Goal: Task Accomplishment & Management: Complete application form

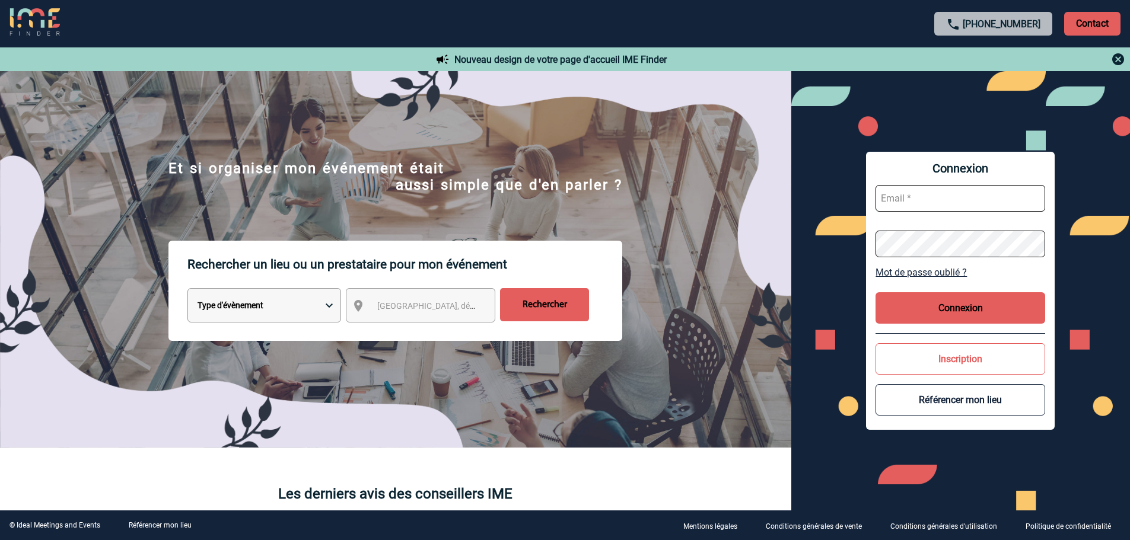
type input "[EMAIL_ADDRESS][DOMAIN_NAME]"
drag, startPoint x: 930, startPoint y: 306, endPoint x: 940, endPoint y: 308, distance: 10.8
click at [935, 307] on button "Connexion" at bounding box center [961, 307] width 170 height 31
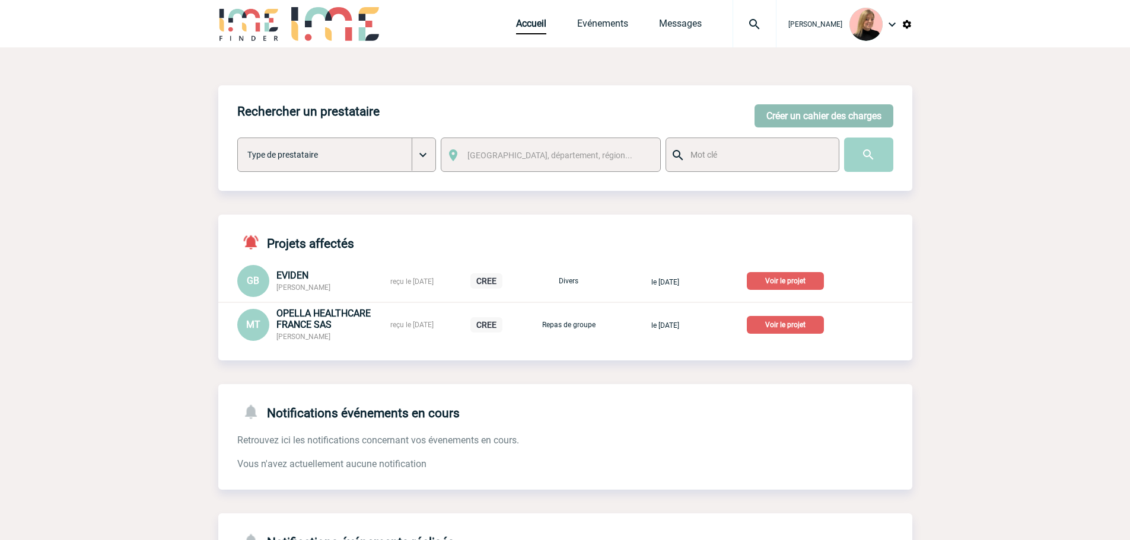
click at [765, 115] on button "Créer un cahier des charges" at bounding box center [824, 115] width 139 height 23
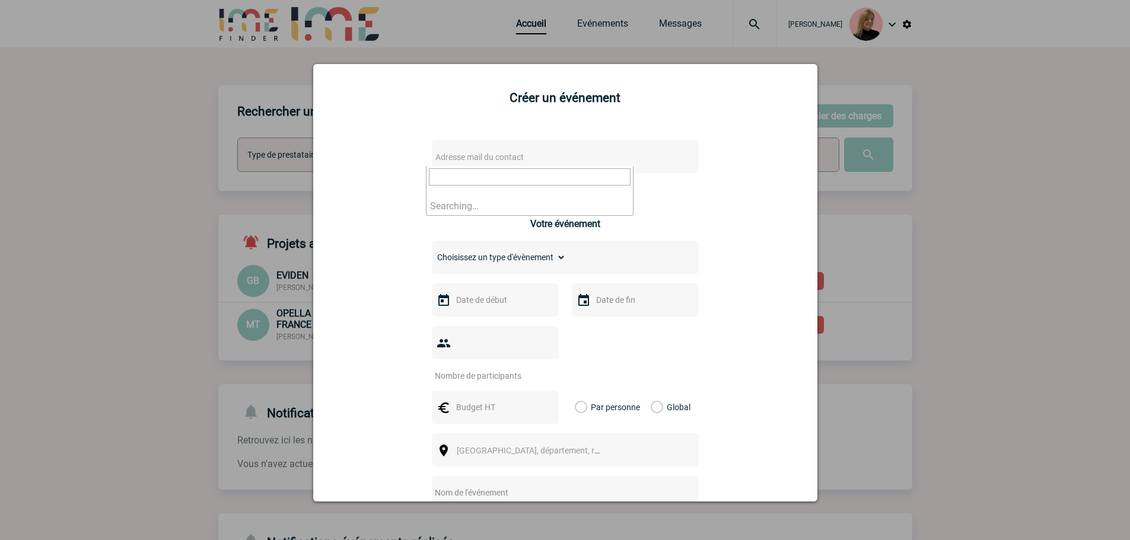
click at [483, 157] on span "Adresse mail du contact" at bounding box center [479, 156] width 88 height 9
type input "hristo.k"
select select "132955"
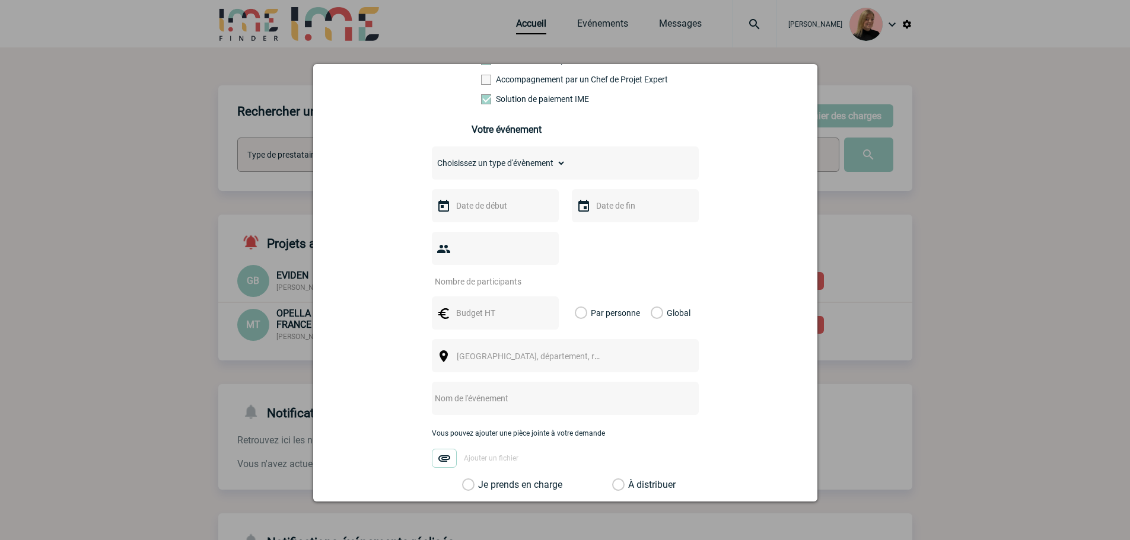
scroll to position [237, 0]
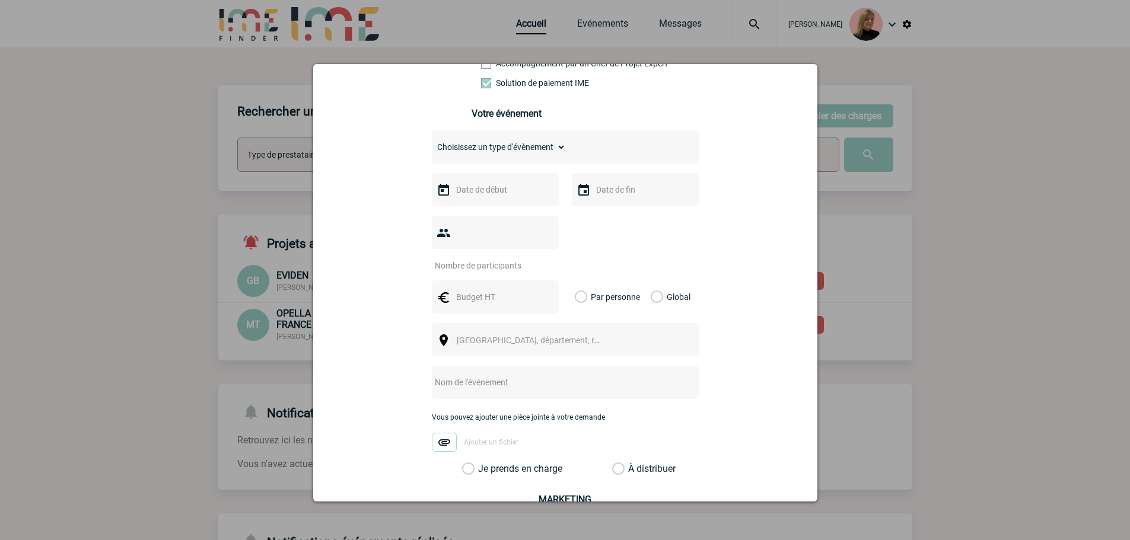
click at [521, 155] on select "Choisissez un type d'évènement Séminaire avec nuitée Séminaire sans nuitée Repa…" at bounding box center [499, 147] width 134 height 17
select select "9"
click at [432, 142] on select "Choisissez un type d'évènement Séminaire avec nuitée Séminaire sans nuitée Repa…" at bounding box center [499, 147] width 134 height 17
click at [486, 192] on input "text" at bounding box center [494, 189] width 82 height 15
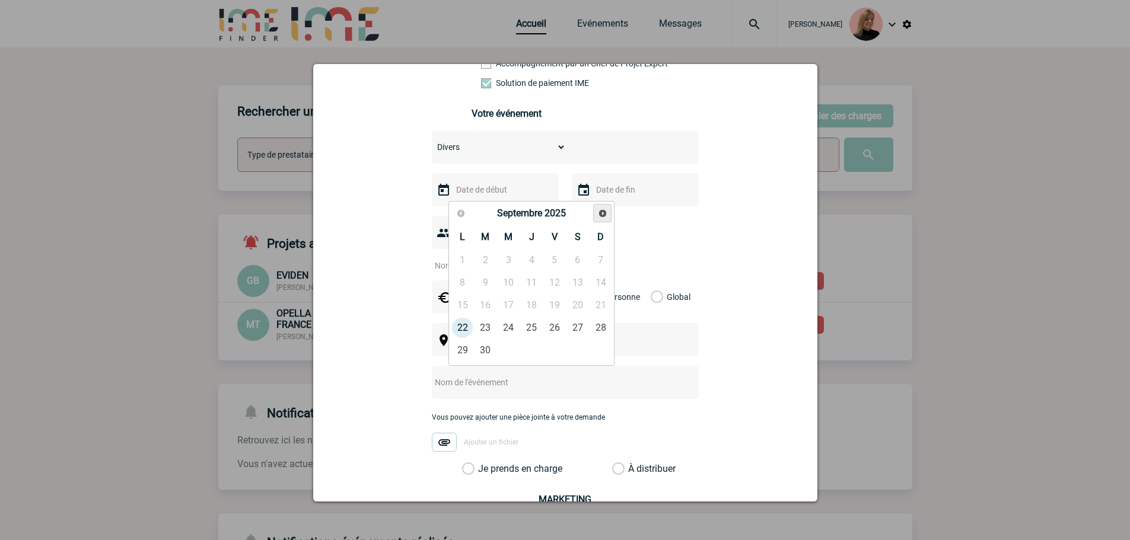
click at [599, 217] on span "Suivant" at bounding box center [602, 213] width 9 height 9
click at [464, 282] on link "6" at bounding box center [462, 282] width 22 height 21
type input "[DATE]"
click at [493, 258] on input "number" at bounding box center [488, 265] width 112 height 15
type input "1"
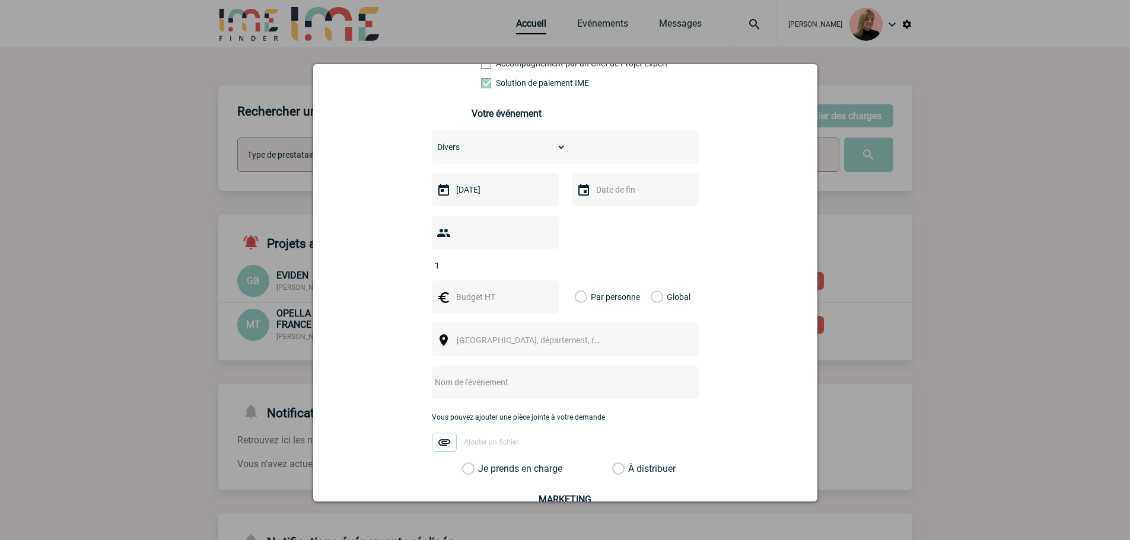
click at [660, 281] on div "Global" at bounding box center [669, 297] width 40 height 33
click at [658, 281] on div "Global" at bounding box center [669, 297] width 40 height 33
click at [655, 281] on label "Global" at bounding box center [655, 297] width 8 height 33
click at [0, 0] on input "Global" at bounding box center [0, 0] width 0 height 0
click at [473, 289] on input "text" at bounding box center [494, 296] width 82 height 15
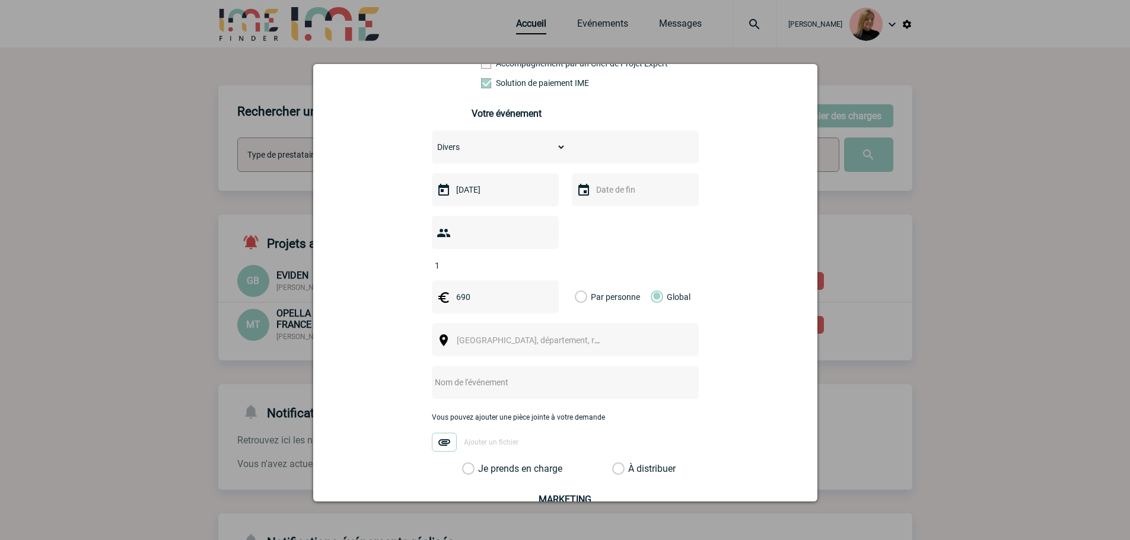
type input "690"
click at [486, 336] on span "[GEOGRAPHIC_DATA], département, région..." at bounding box center [539, 340] width 165 height 9
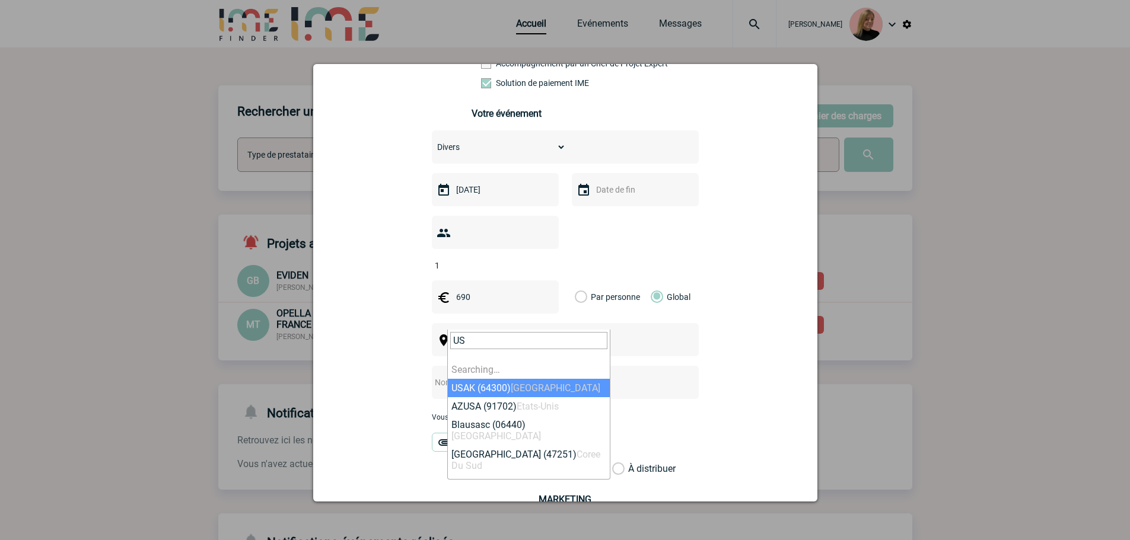
type input "U"
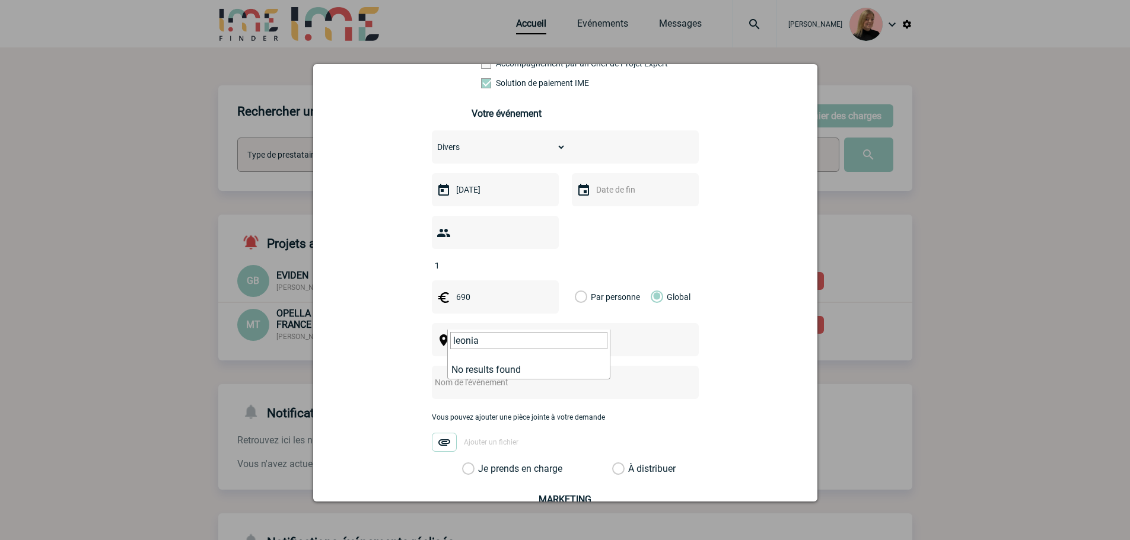
drag, startPoint x: 476, startPoint y: 340, endPoint x: 428, endPoint y: 344, distance: 48.2
click at [428, 344] on body "[PERSON_NAME] Accueil Evénements 0" at bounding box center [565, 333] width 1130 height 667
type input "l"
type input "n"
type input "l"
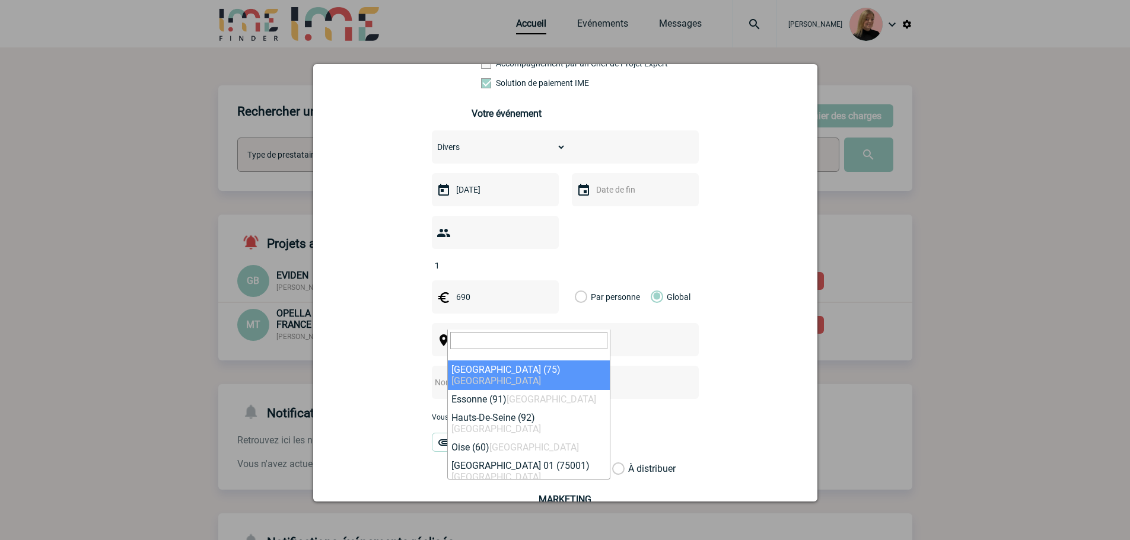
paste input "07605"
type input "07605"
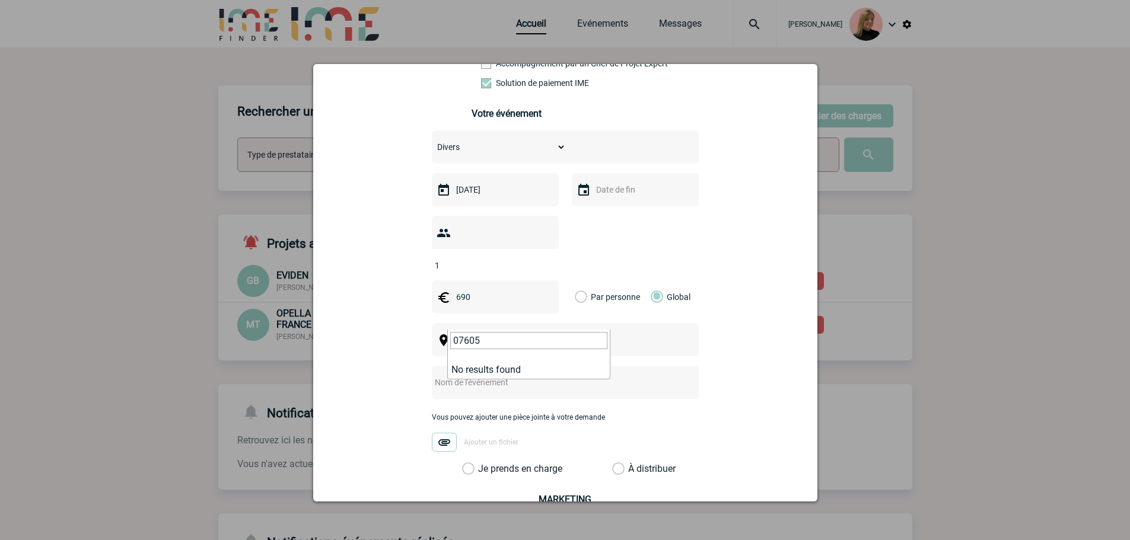
drag, startPoint x: 493, startPoint y: 340, endPoint x: 426, endPoint y: 339, distance: 66.4
click at [426, 340] on body "[PERSON_NAME] Accueil Evénements 0" at bounding box center [565, 333] width 1130 height 667
click at [506, 342] on input "leonia" at bounding box center [528, 340] width 157 height 17
click at [466, 341] on input "leonia" at bounding box center [528, 340] width 157 height 17
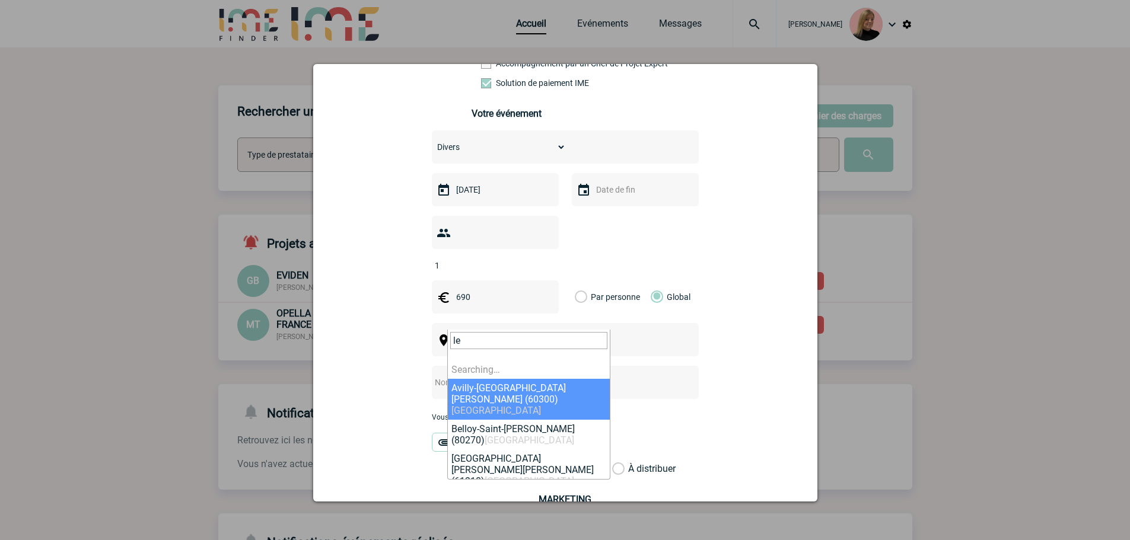
type input "l"
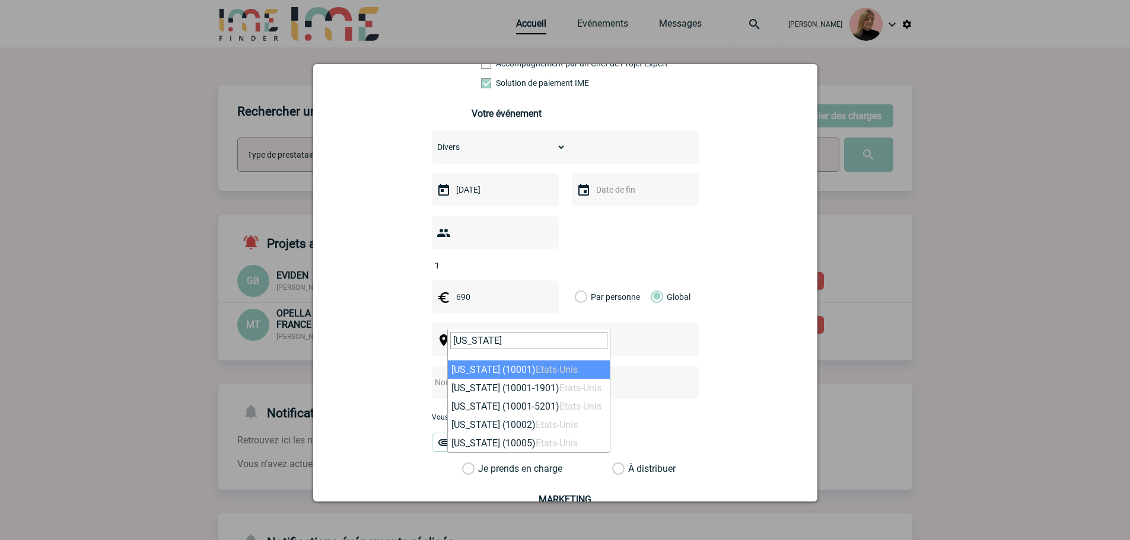
type input "[US_STATE]"
select select "321774"
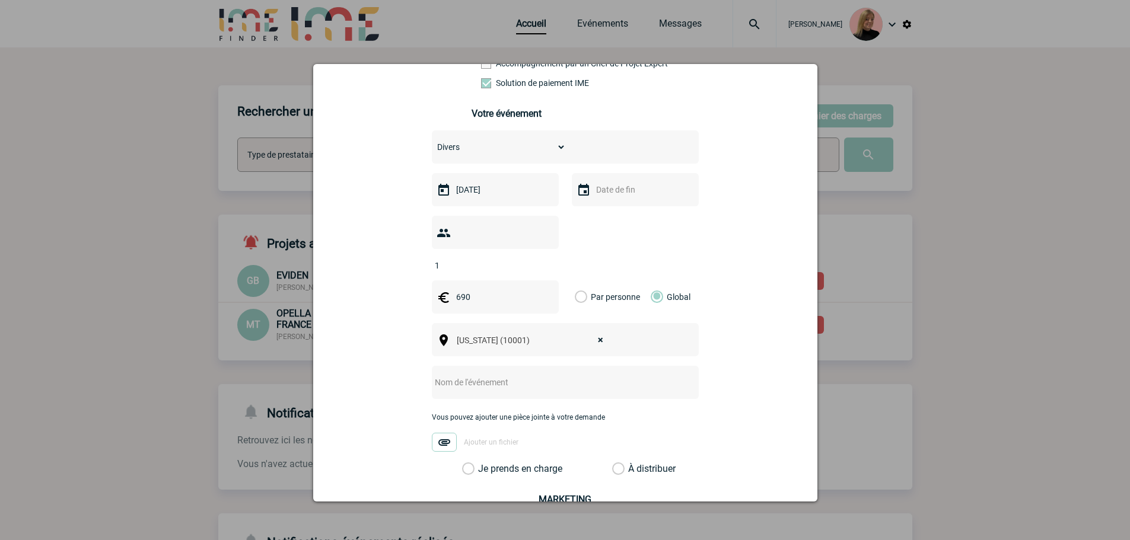
click at [485, 375] on input "text" at bounding box center [549, 382] width 235 height 15
paste input "MSWiM'25"
drag, startPoint x: 487, startPoint y: 362, endPoint x: 377, endPoint y: 352, distance: 110.2
click at [377, 352] on div "[EMAIL_ADDRESS][DOMAIN_NAME] [DOMAIN_NAME][EMAIL_ADDRESS][DOMAIN_NAME] Vous che…" at bounding box center [565, 260] width 475 height 739
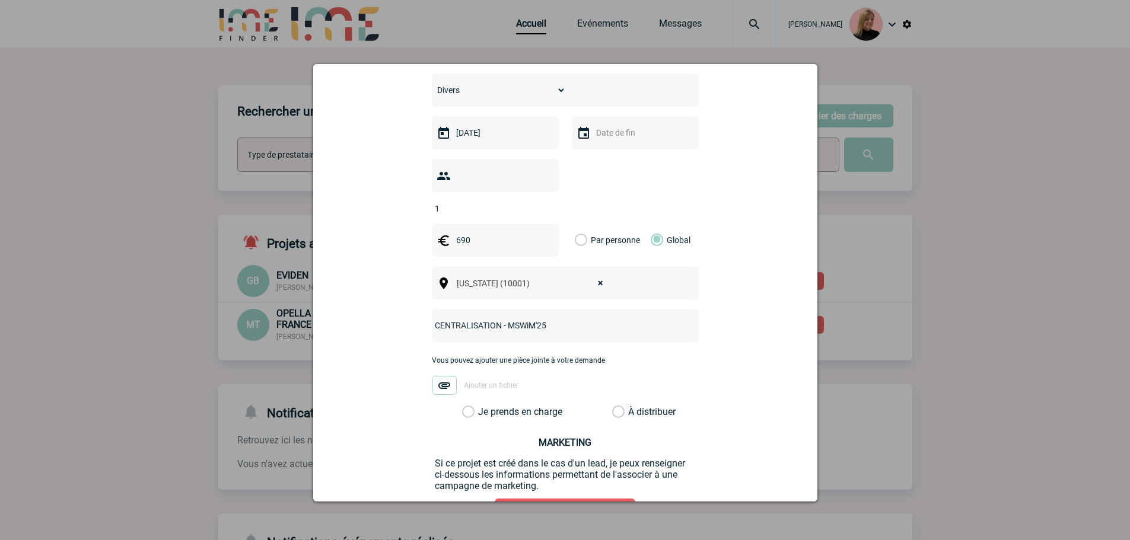
scroll to position [365, 0]
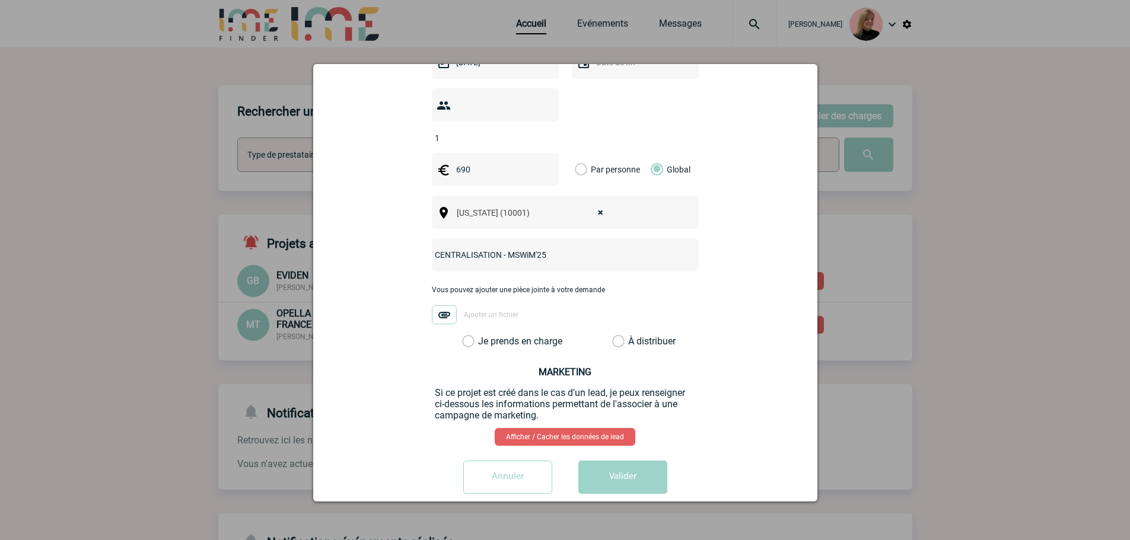
type input "CENTRALISATION - MSWiM'25"
click at [482, 336] on label "Je prends en charge" at bounding box center [472, 342] width 20 height 12
click at [0, 0] on input "Je prends en charge" at bounding box center [0, 0] width 0 height 0
click at [614, 464] on button "Valider" at bounding box center [622, 477] width 89 height 33
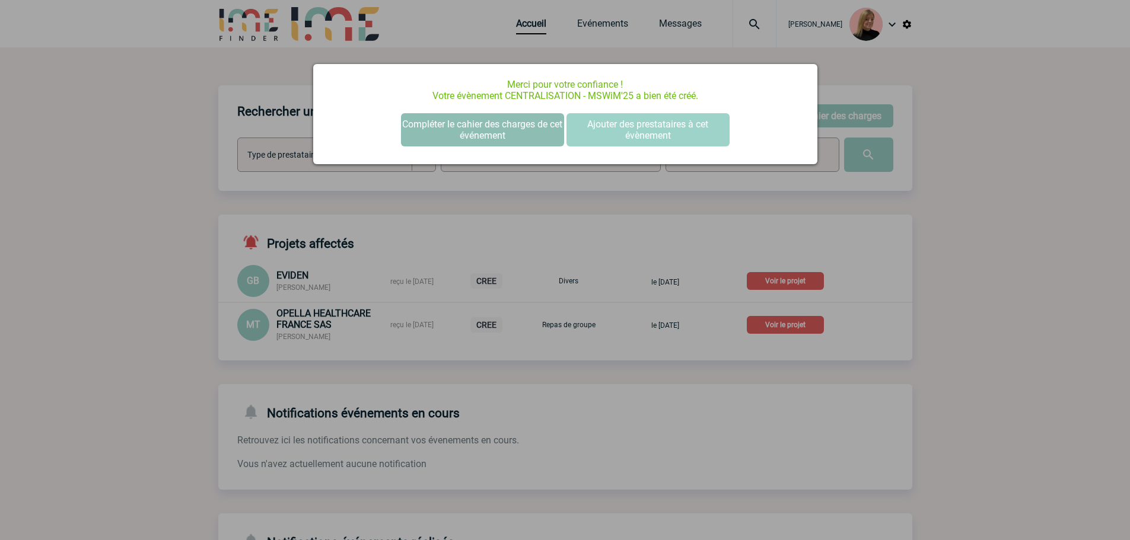
click at [462, 116] on button "Compléter le cahier des charges de cet événement" at bounding box center [482, 129] width 163 height 33
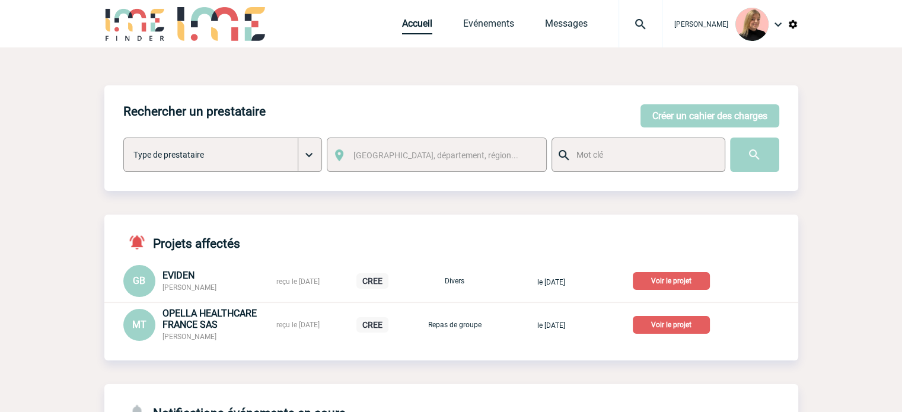
click at [422, 24] on link "Accueil" at bounding box center [417, 26] width 30 height 17
click at [510, 31] on link "Evénements" at bounding box center [488, 26] width 51 height 17
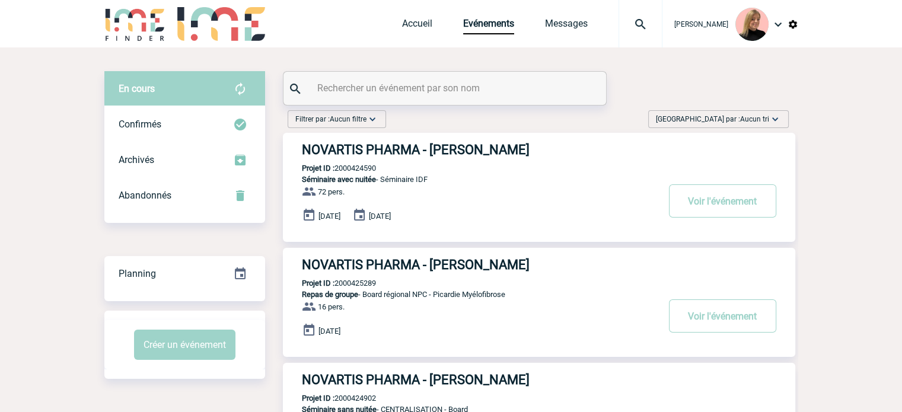
click at [740, 113] on span "[GEOGRAPHIC_DATA] par : Aucun tri" at bounding box center [712, 119] width 113 height 12
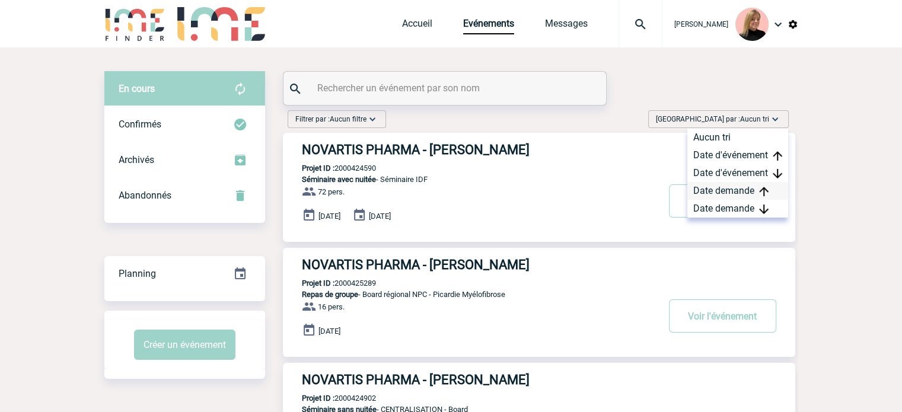
click at [739, 198] on div "Date demande" at bounding box center [737, 191] width 101 height 18
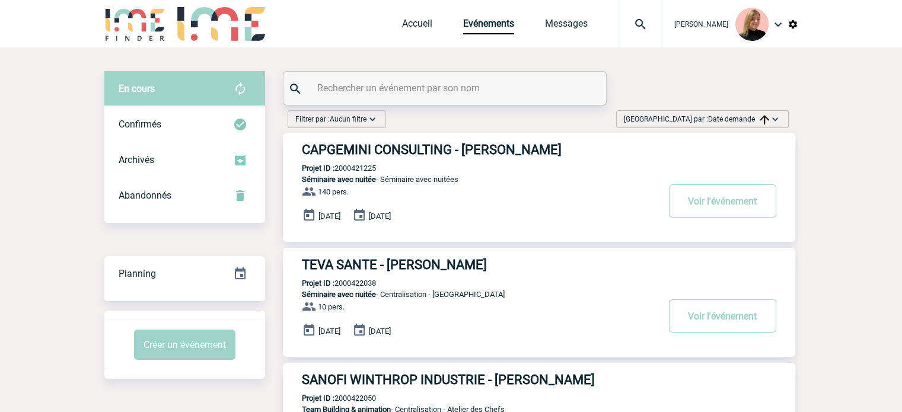
click at [741, 113] on span "Trier par : Date demande" at bounding box center [696, 119] width 145 height 12
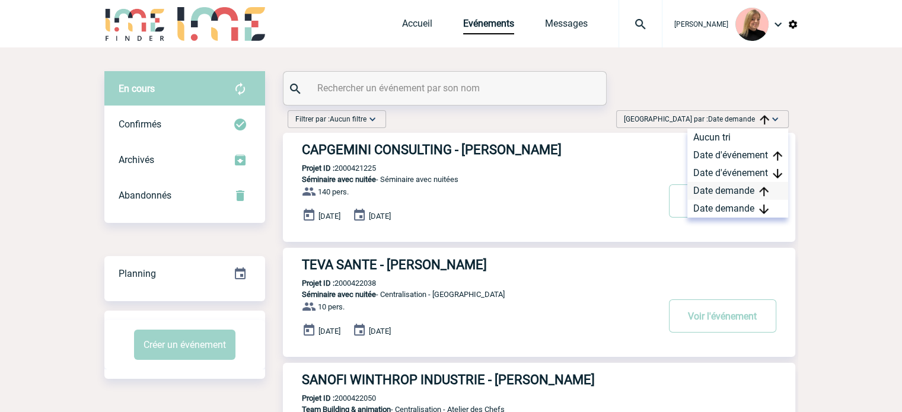
click at [717, 189] on div "Date demande" at bounding box center [737, 191] width 101 height 18
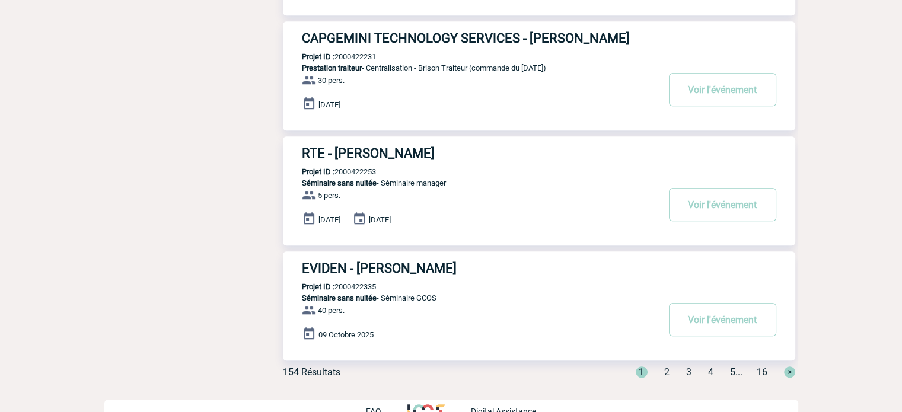
scroll to position [938, 0]
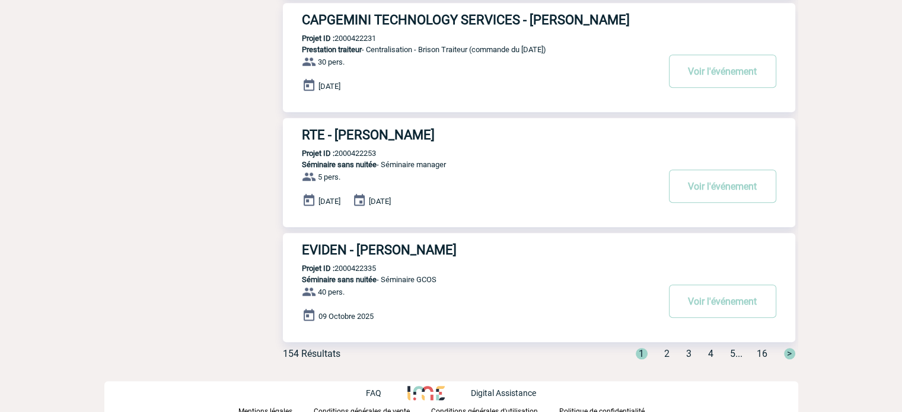
click at [757, 349] on span "16" at bounding box center [762, 353] width 11 height 11
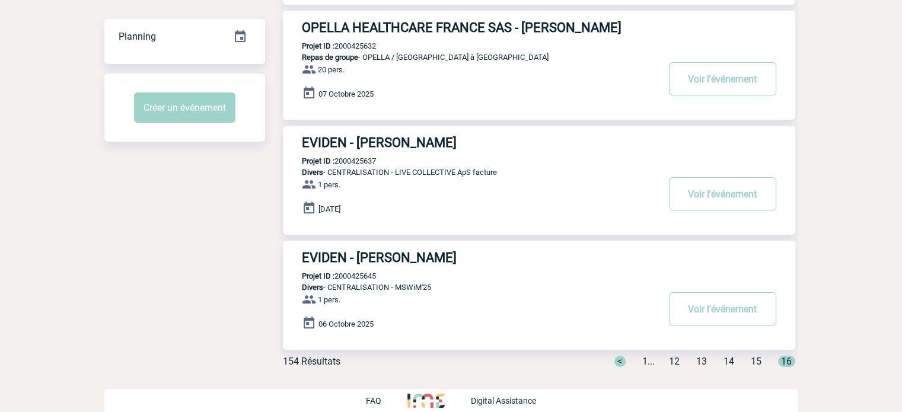
scroll to position [247, 0]
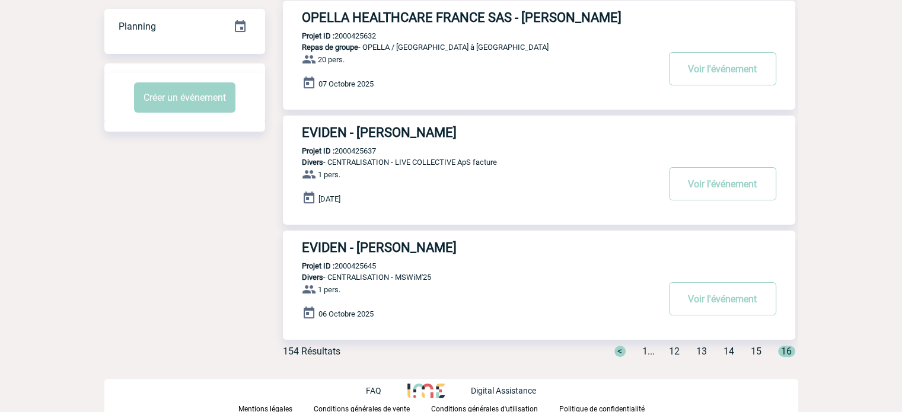
click at [786, 352] on span "16" at bounding box center [786, 351] width 17 height 11
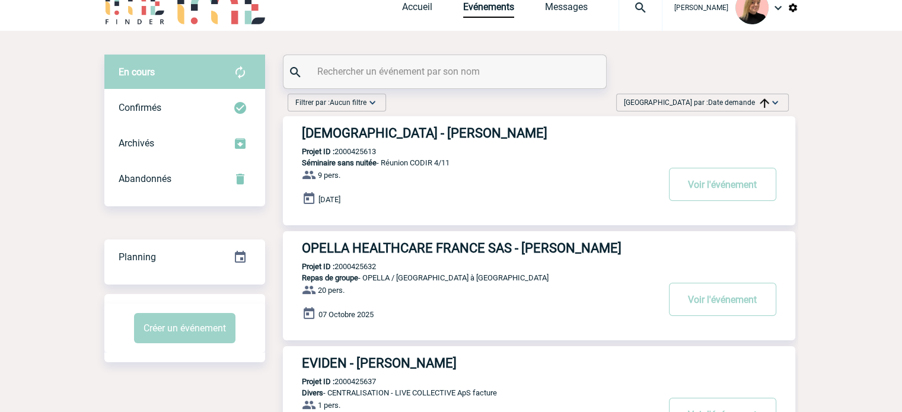
scroll to position [0, 0]
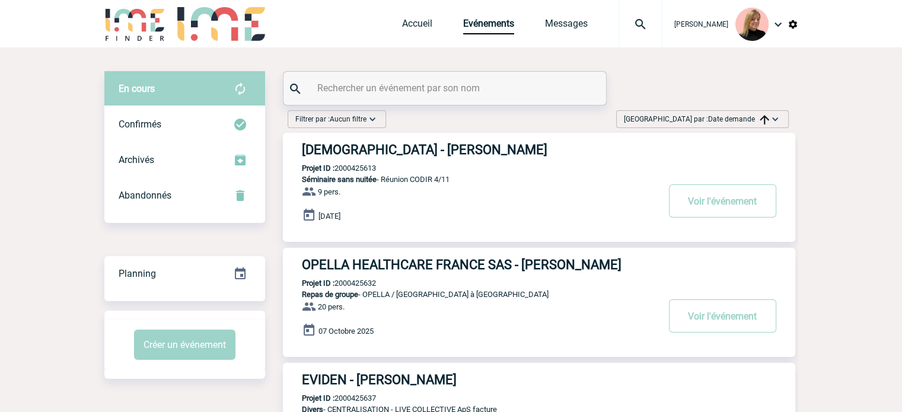
click at [724, 120] on span "Date demande" at bounding box center [738, 119] width 61 height 8
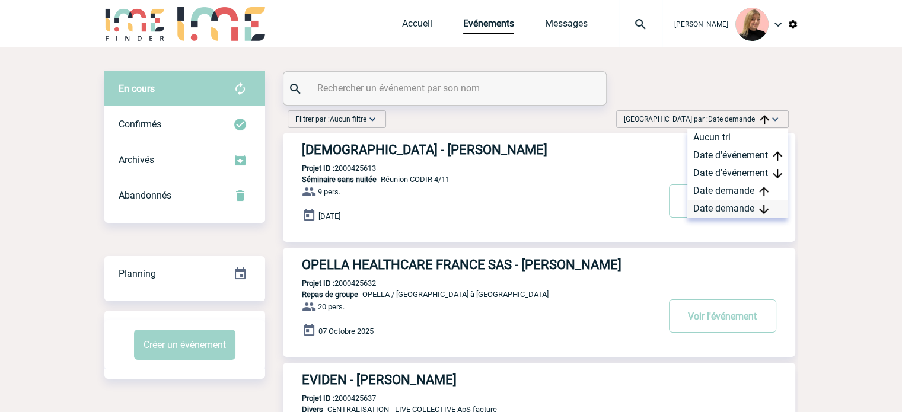
click at [724, 208] on div "Date demande" at bounding box center [737, 209] width 101 height 18
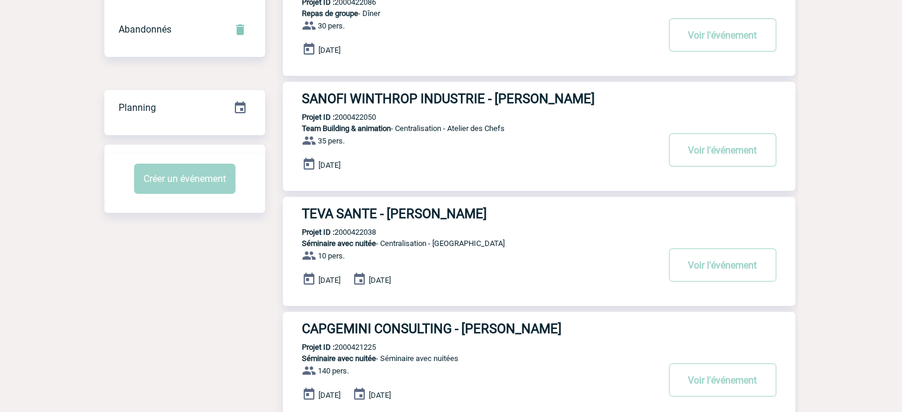
scroll to position [247, 0]
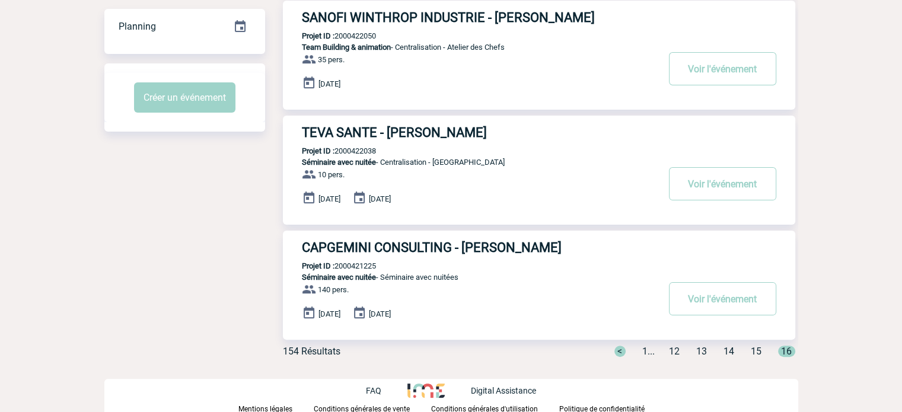
click at [642, 351] on span "1" at bounding box center [644, 351] width 5 height 11
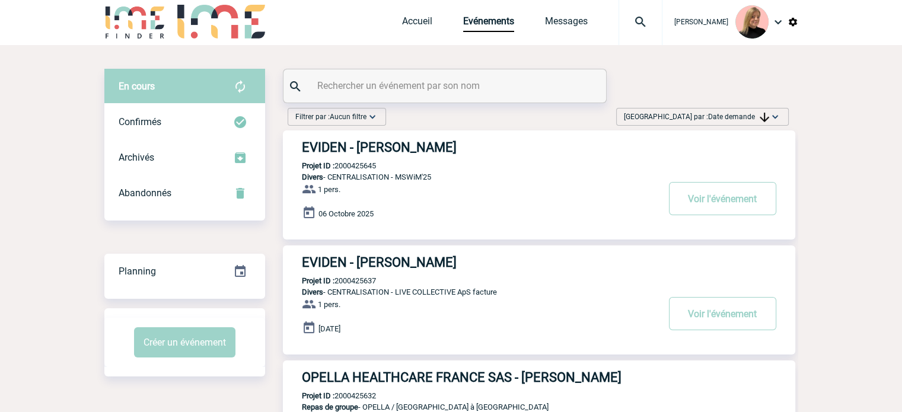
scroll to position [0, 0]
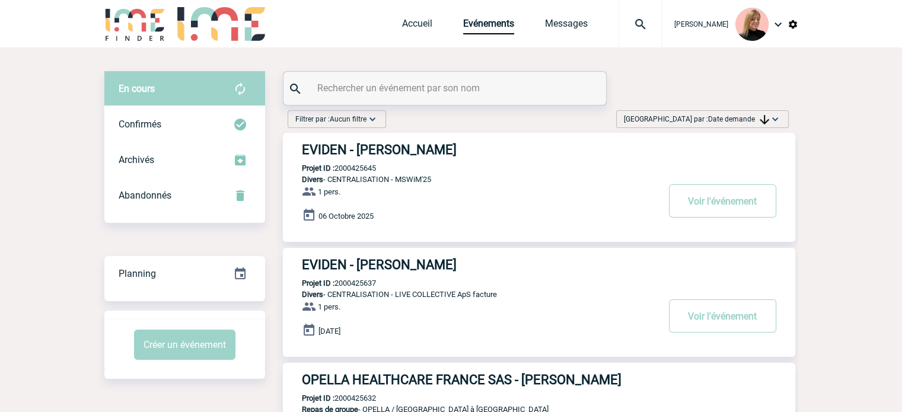
click at [709, 118] on span "Date demande" at bounding box center [738, 119] width 61 height 8
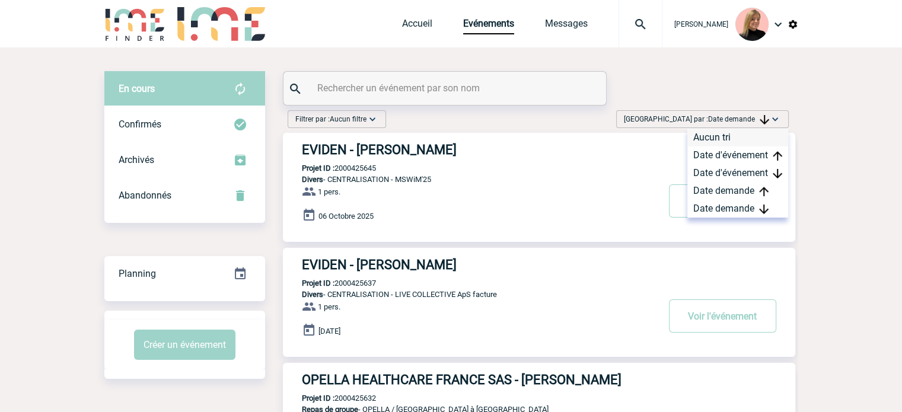
click at [709, 138] on div "Aucun tri" at bounding box center [737, 138] width 101 height 18
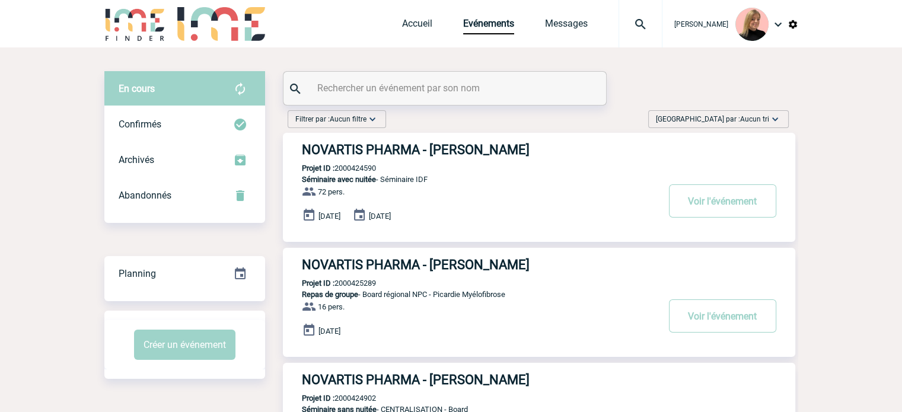
click at [717, 123] on span "Trier par : Aucun tri" at bounding box center [712, 119] width 113 height 12
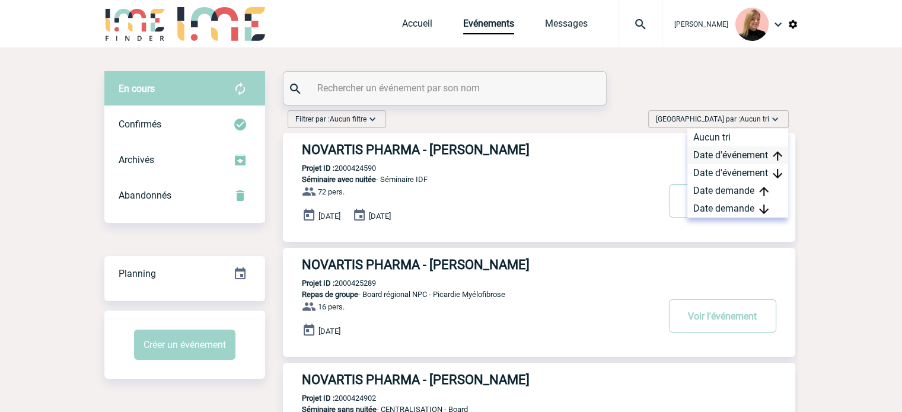
click at [720, 154] on div "Date d'événement" at bounding box center [737, 156] width 101 height 18
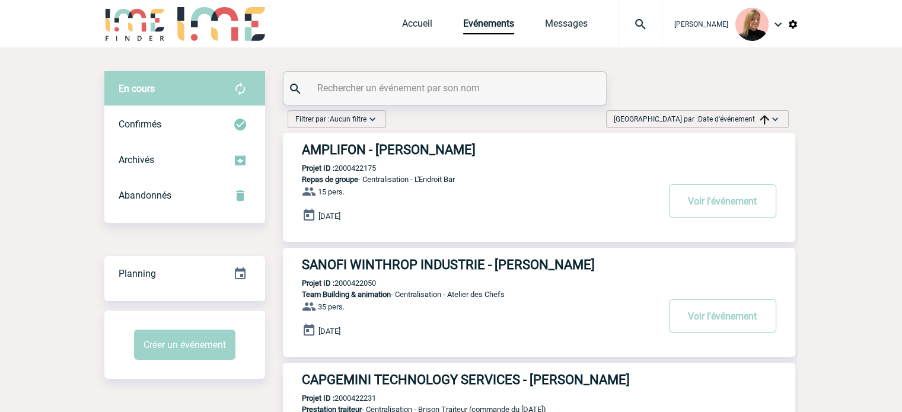
click at [736, 115] on span "Date d'événement" at bounding box center [733, 119] width 71 height 8
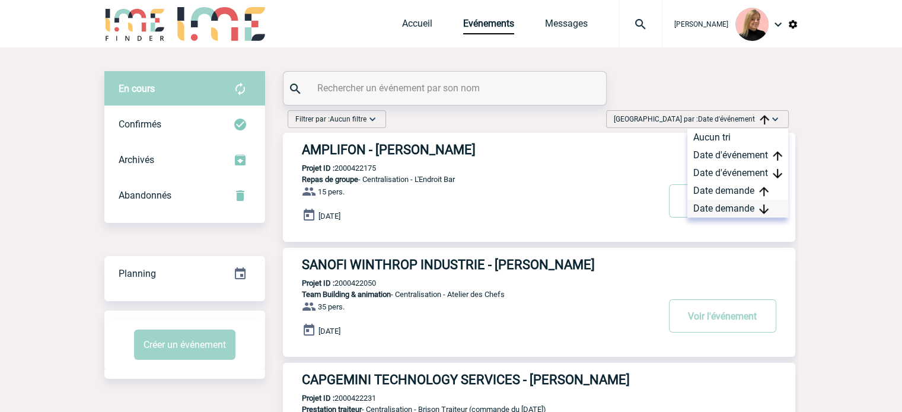
click at [718, 208] on div "Date demande" at bounding box center [737, 209] width 101 height 18
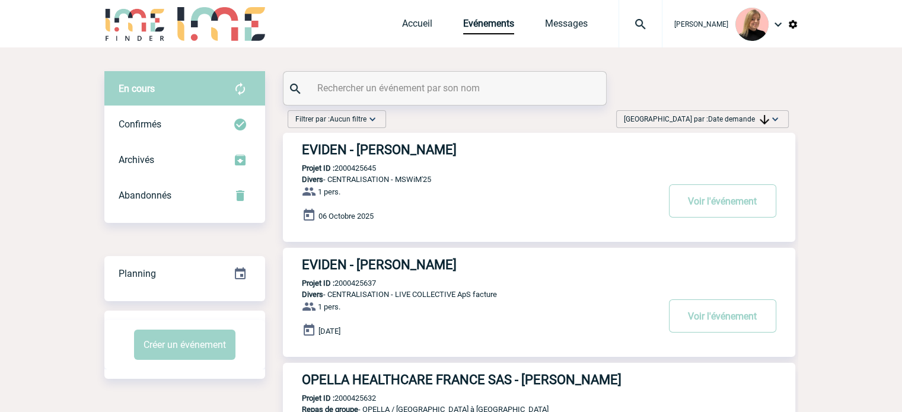
click at [323, 146] on h3 "EVIDEN - Hristo KOSHUTANSKI" at bounding box center [480, 149] width 356 height 15
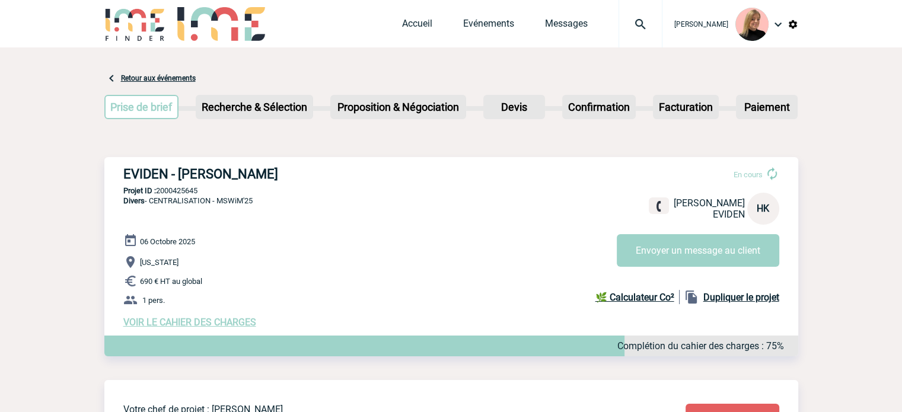
drag, startPoint x: 126, startPoint y: 173, endPoint x: 324, endPoint y: 169, distance: 198.2
click at [324, 169] on h3 "EVIDEN - [PERSON_NAME]" at bounding box center [301, 174] width 356 height 15
copy h3 "EVIDEN - [PERSON_NAME]"
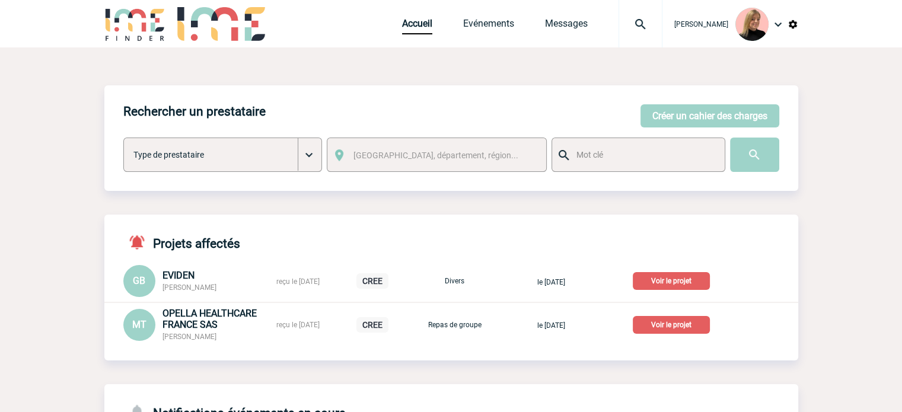
click at [689, 329] on p "Voir le projet" at bounding box center [671, 325] width 77 height 18
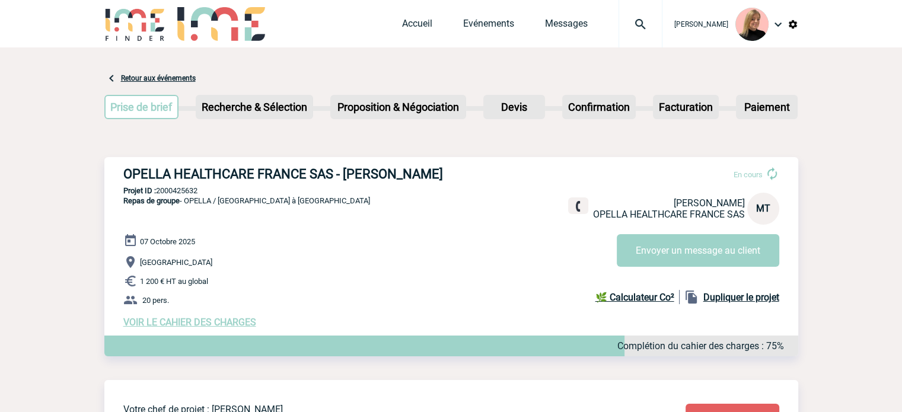
click at [188, 195] on p "Projet ID : 2000425632" at bounding box center [451, 190] width 694 height 9
click at [189, 195] on p "Projet ID : 2000425632" at bounding box center [451, 190] width 694 height 9
click at [257, 192] on p "Projet ID : 2000425632" at bounding box center [451, 190] width 694 height 9
drag, startPoint x: 135, startPoint y: 170, endPoint x: 129, endPoint y: 173, distance: 6.1
click at [133, 171] on h3 "OPELLA HEALTHCARE FRANCE SAS - Manel TEDLAOUTI" at bounding box center [301, 174] width 356 height 15
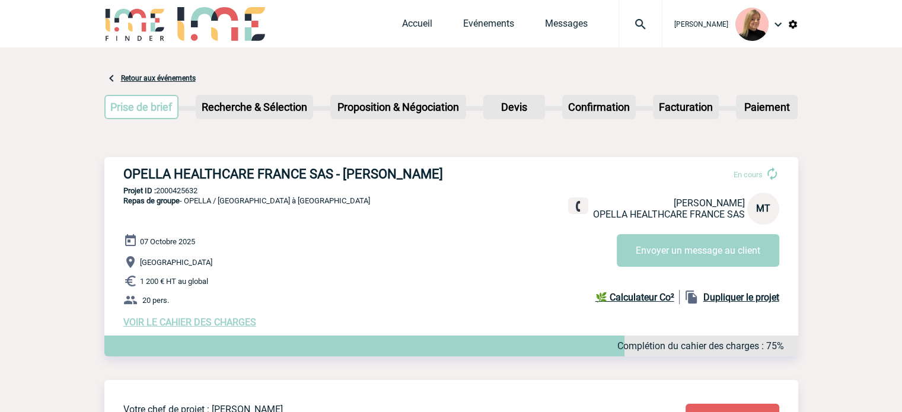
drag, startPoint x: 125, startPoint y: 175, endPoint x: 465, endPoint y: 173, distance: 340.5
click at [465, 173] on h3 "OPELLA HEALTHCARE FRANCE SAS - Manel TEDLAOUTI" at bounding box center [301, 174] width 356 height 15
copy h3 "OPELLA HEALTHCARE FRANCE SAS - Manel TEDLAOUTI"
click at [231, 324] on span "VOIR LE CAHIER DES CHARGES" at bounding box center [189, 322] width 133 height 11
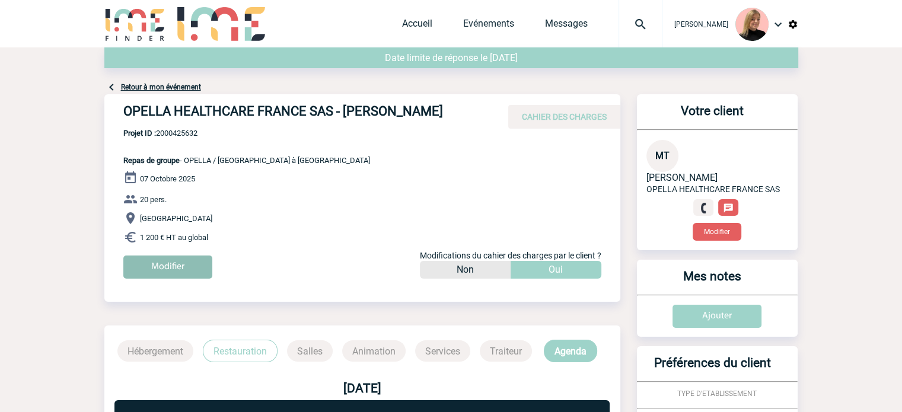
click at [182, 278] on input "Modifier" at bounding box center [167, 267] width 89 height 23
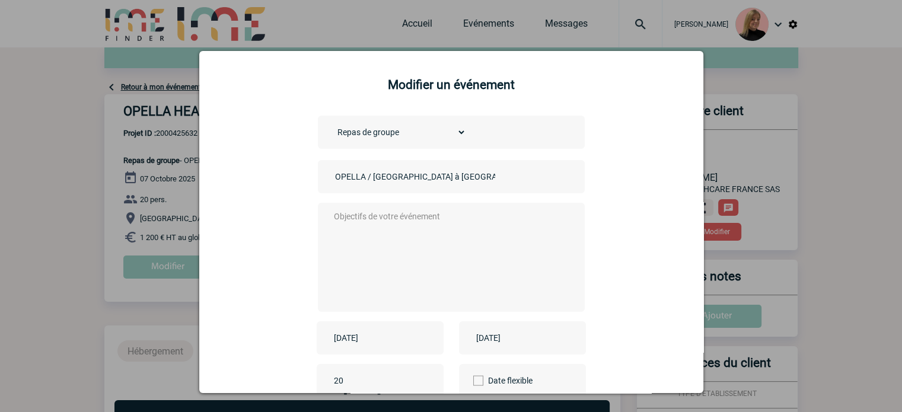
click at [332, 177] on input "OPELLA / Le Village à Neuilly" at bounding box center [415, 176] width 166 height 15
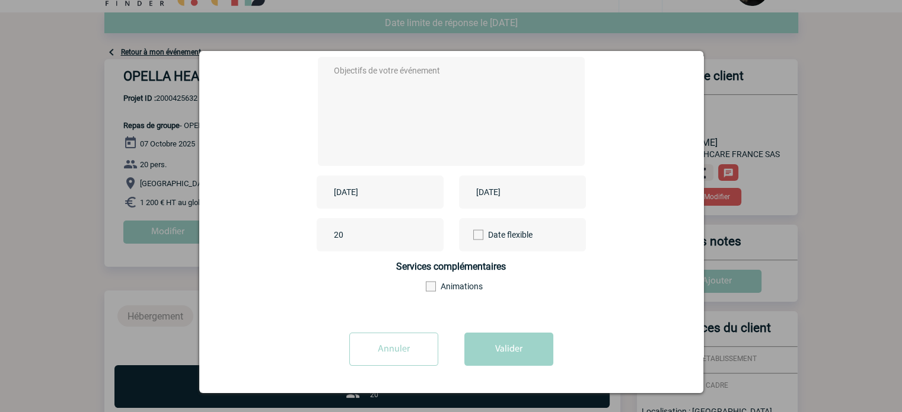
scroll to position [119, 0]
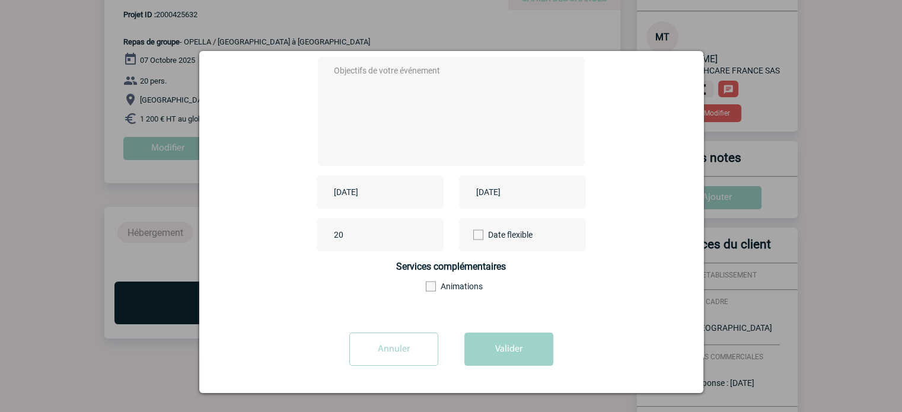
type input "CENTRALISATION - OPELLA / Le Village à Neuilly"
click at [406, 129] on textarea at bounding box center [448, 110] width 234 height 95
type textarea "xx"
click at [517, 365] on button "Valider" at bounding box center [508, 349] width 89 height 33
click at [517, 348] on button "Valider" at bounding box center [508, 349] width 89 height 33
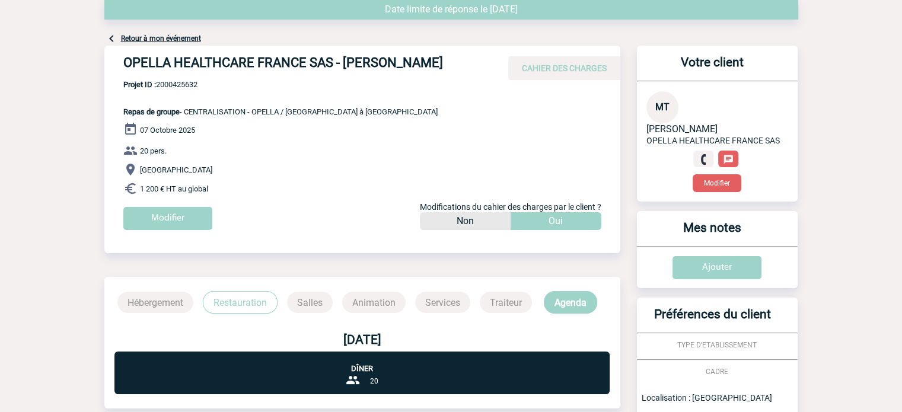
scroll to position [0, 0]
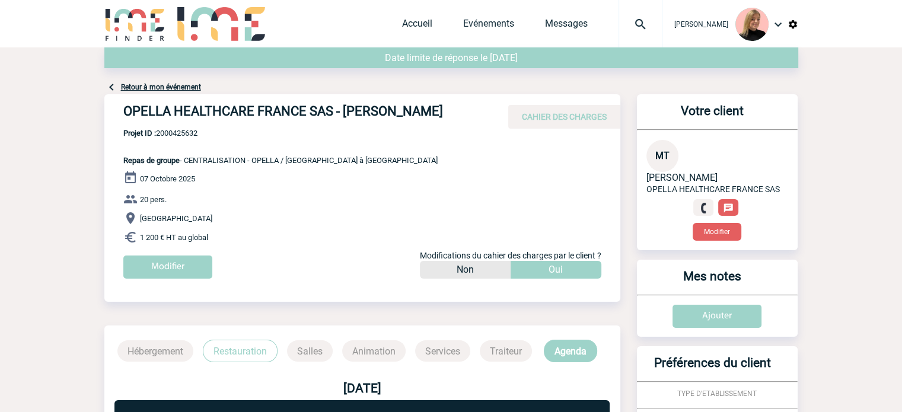
click at [185, 133] on span "Projet ID : 2000425632" at bounding box center [280, 133] width 314 height 9
copy span "2000425632"
click at [498, 21] on link "Evénements" at bounding box center [488, 26] width 51 height 17
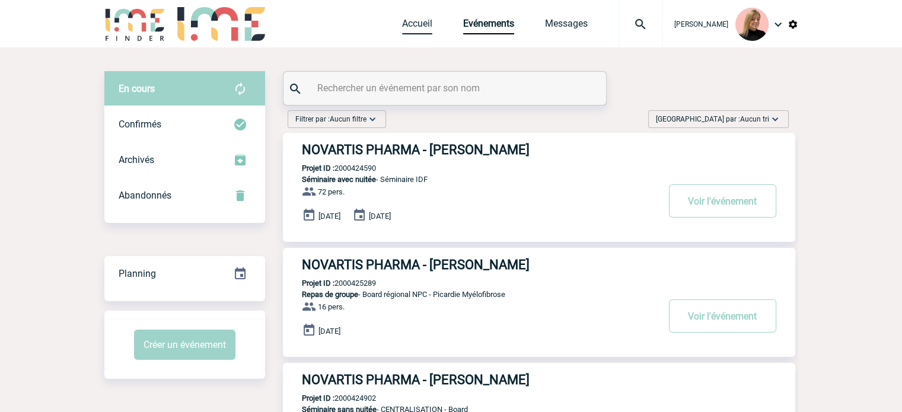
click at [425, 28] on link "Accueil" at bounding box center [417, 26] width 30 height 17
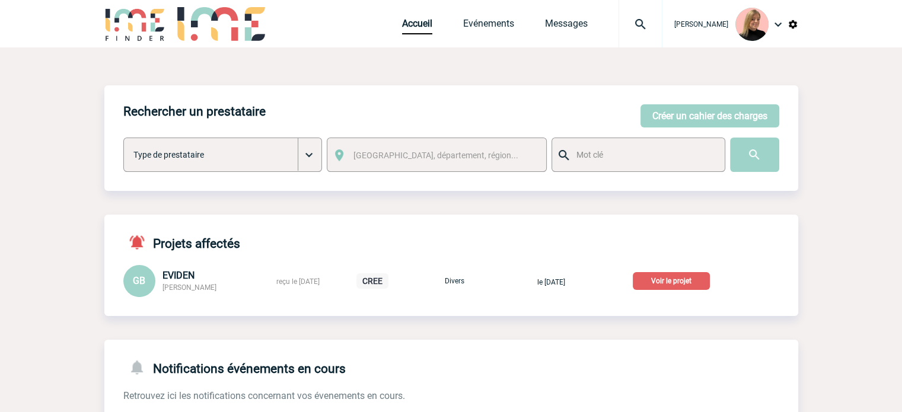
click at [688, 277] on p "Voir le projet" at bounding box center [671, 281] width 77 height 18
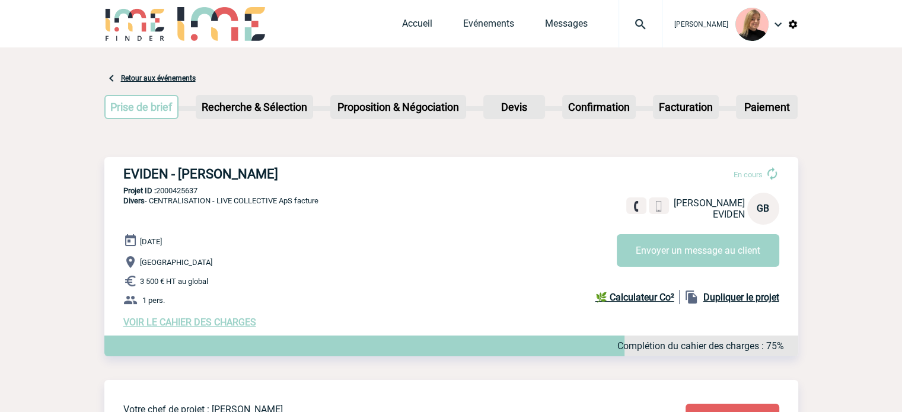
drag, startPoint x: 124, startPoint y: 172, endPoint x: 317, endPoint y: 170, distance: 192.8
click at [317, 170] on h3 "EVIDEN - [PERSON_NAME]" at bounding box center [301, 174] width 356 height 15
copy h3 "EVIDEN - [PERSON_NAME]"
